Goal: Complete application form

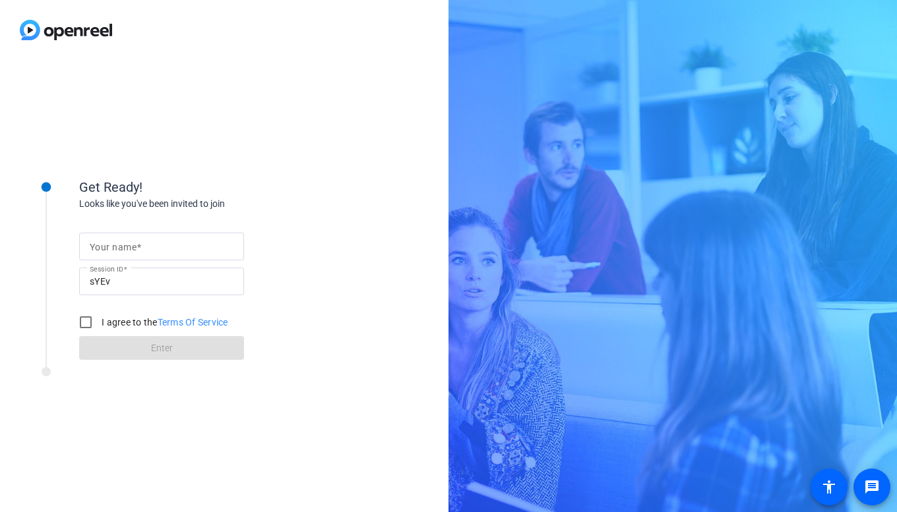
click at [121, 243] on mat-label "Your name" at bounding box center [113, 247] width 47 height 11
click at [121, 243] on input "Your name" at bounding box center [162, 247] width 144 height 16
type input "[PERSON_NAME]"
click at [82, 326] on input "I agree to the Terms Of Service" at bounding box center [86, 322] width 26 height 26
checkbox input "true"
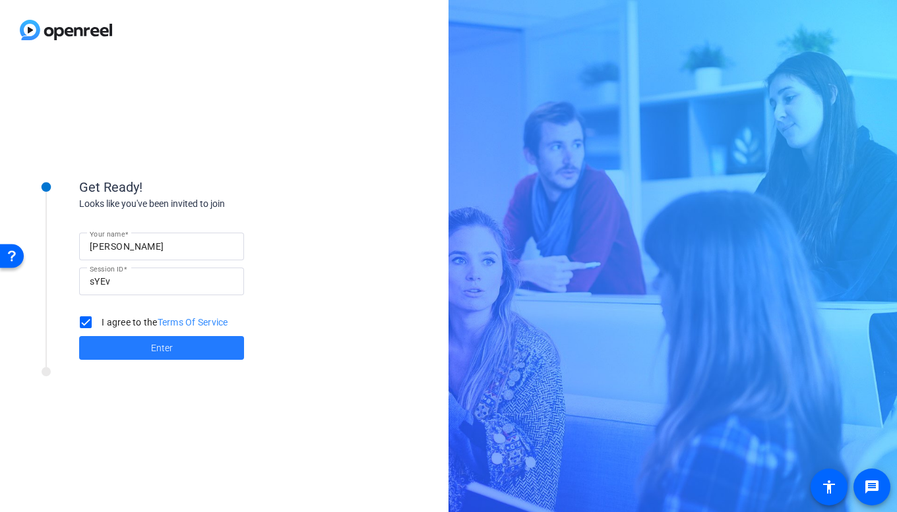
click at [170, 350] on span "Enter" at bounding box center [162, 348] width 22 height 14
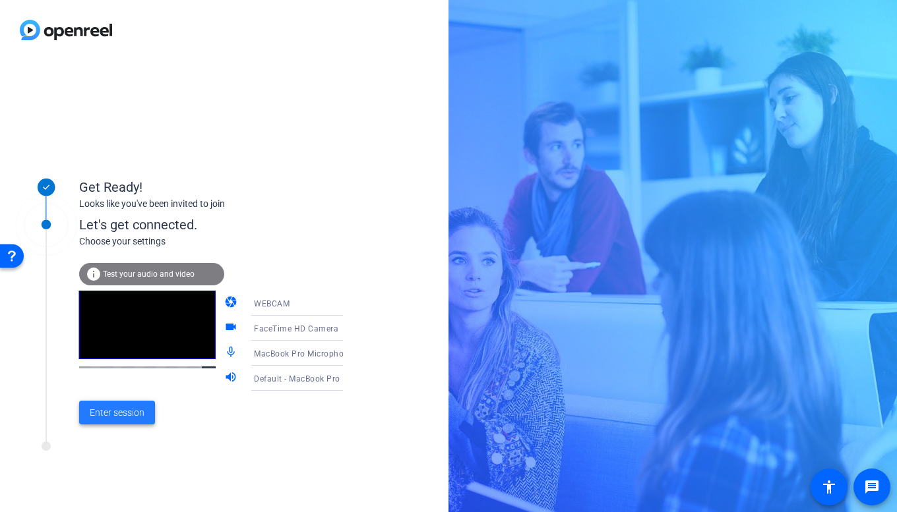
click at [117, 411] on span "Enter session" at bounding box center [117, 413] width 55 height 14
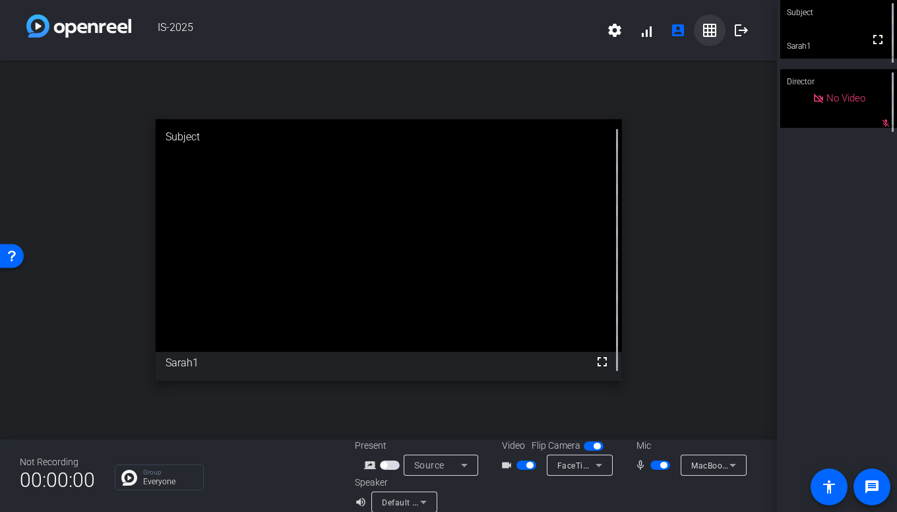
click at [704, 32] on mat-icon "grid_on" at bounding box center [709, 30] width 16 height 16
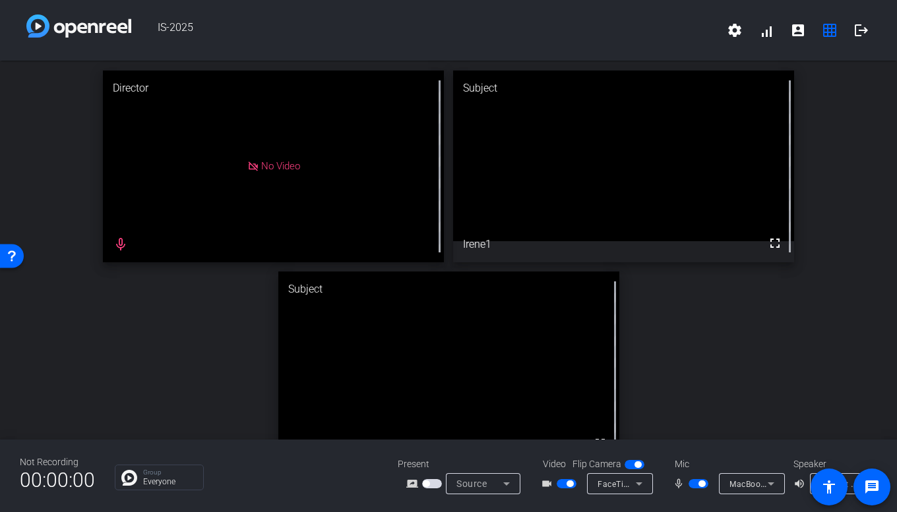
click at [695, 483] on span "button" at bounding box center [698, 483] width 20 height 9
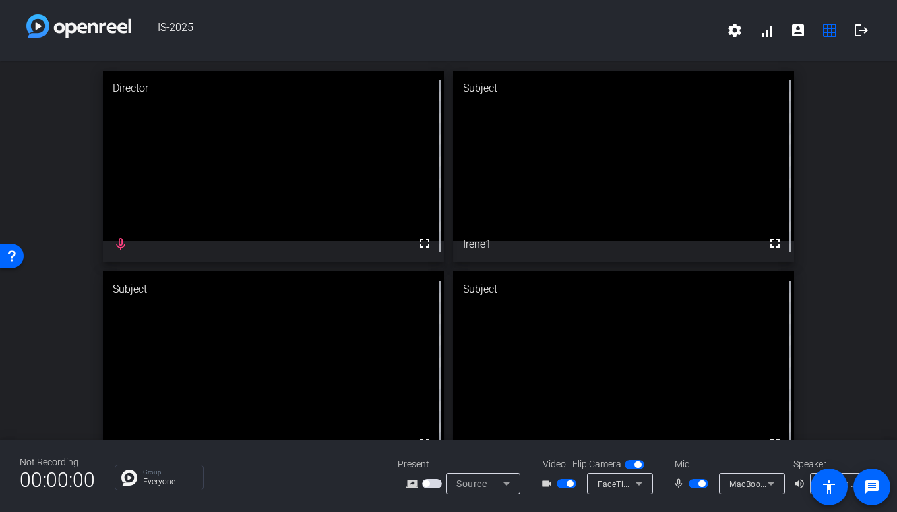
click at [697, 483] on span "button" at bounding box center [698, 483] width 20 height 9
